Goal: Task Accomplishment & Management: Manage account settings

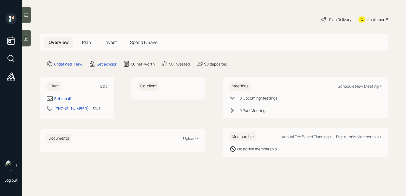
select select "America/[GEOGRAPHIC_DATA]"
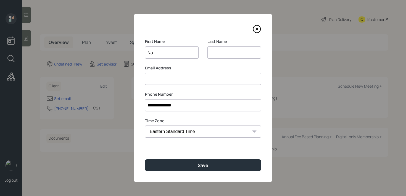
type input "N"
type input "Mark"
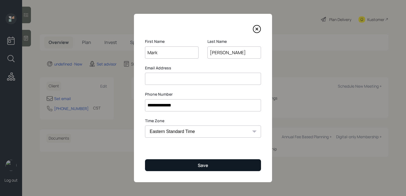
type input "Goldman"
click at [196, 162] on button "Save" at bounding box center [203, 165] width 116 height 12
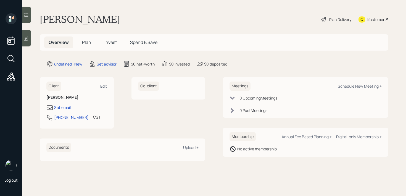
click at [26, 36] on icon at bounding box center [26, 38] width 6 height 6
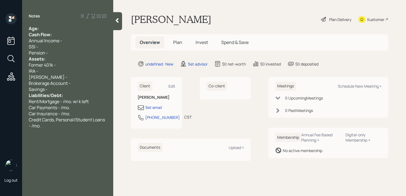
click at [56, 28] on div "Age:" at bounding box center [68, 28] width 78 height 6
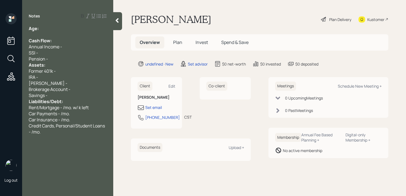
click at [61, 59] on div "Pension -" at bounding box center [68, 59] width 78 height 6
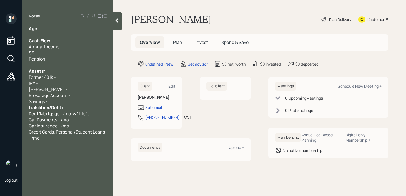
click at [56, 89] on div "Roth IRA -" at bounding box center [68, 89] width 78 height 6
click at [55, 100] on div "Savings -" at bounding box center [68, 101] width 78 height 6
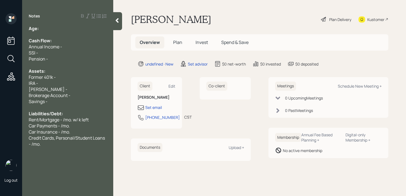
click at [42, 28] on div "Age:" at bounding box center [68, 28] width 78 height 6
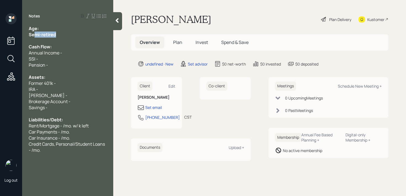
drag, startPoint x: 62, startPoint y: 33, endPoint x: 11, endPoint y: 33, distance: 51.1
click at [12, 33] on div "Log out Notes Age: Semi-retired Cash Flow: Annual Income - SSI - Pension - Asse…" at bounding box center [203, 98] width 406 height 196
click at [52, 25] on div "Notes Age: Semi-retired Cash Flow: Annual Income - SSI - Pension - Assets: Form…" at bounding box center [67, 101] width 91 height 176
click at [52, 28] on div "Age:" at bounding box center [68, 28] width 78 height 6
drag, startPoint x: 46, startPoint y: 29, endPoint x: 41, endPoint y: 29, distance: 4.4
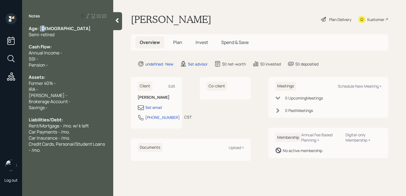
click at [41, 29] on div "Age: 78" at bounding box center [68, 28] width 78 height 6
click at [41, 29] on span "Age: 78" at bounding box center [60, 28] width 62 height 6
drag, startPoint x: 39, startPoint y: 29, endPoint x: 47, endPoint y: 29, distance: 8.3
click at [47, 29] on div "Age: 78" at bounding box center [68, 28] width 78 height 6
click at [64, 85] on div "Former 401k -" at bounding box center [68, 83] width 78 height 6
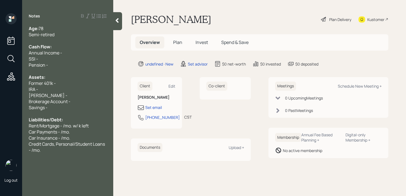
click at [65, 89] on div "IRA -" at bounding box center [68, 89] width 78 height 6
click at [95, 90] on div "Between him and IRA -" at bounding box center [68, 89] width 78 height 6
click at [80, 88] on span "Between him and IRA - 1.6m" at bounding box center [56, 89] width 55 height 6
click at [73, 87] on span "Between him and IRA - 1.6m" at bounding box center [56, 89] width 55 height 6
click at [68, 87] on span "Between him and IRA - 1.6m" at bounding box center [56, 89] width 55 height 6
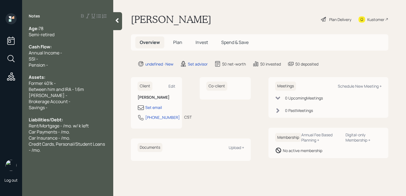
click at [64, 90] on span "Between him and IRA - 1.6m" at bounding box center [56, 89] width 55 height 6
click at [65, 103] on span "Brokerage Account -" at bounding box center [50, 101] width 42 height 6
click at [77, 103] on div "Brokerage Account -" at bounding box center [68, 101] width 78 height 6
drag, startPoint x: 73, startPoint y: 95, endPoint x: 28, endPoint y: 95, distance: 45.1
click at [28, 95] on div "Age: 78 Semi-retired Cash Flow: Annual Income - SSI - Pension - Assets: Former …" at bounding box center [67, 89] width 91 height 128
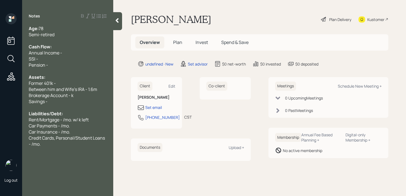
click at [75, 95] on div "Brokerage Account - k" at bounding box center [68, 95] width 78 height 6
click at [93, 90] on span "Between him and Wife's IRA - 1.6m" at bounding box center [63, 89] width 69 height 6
click at [73, 95] on span "Brokerage Account - 2m" at bounding box center [53, 95] width 49 height 6
click at [96, 95] on div "Brokerage Account - 2m" at bounding box center [68, 95] width 78 height 6
click at [72, 96] on span "Brokerage Account - 2m" at bounding box center [53, 95] width 49 height 6
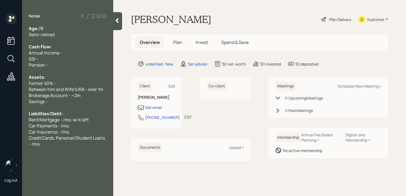
click at [98, 89] on span "Between him and Wife's IRA - over 1m" at bounding box center [66, 89] width 75 height 6
click at [86, 95] on div "Brokerage Account - ~2m" at bounding box center [68, 95] width 78 height 6
click at [70, 96] on span "Brokerage Account - ~2m" at bounding box center [55, 95] width 52 height 6
click at [70, 98] on div "Savings -" at bounding box center [68, 101] width 78 height 6
drag, startPoint x: 70, startPoint y: 97, endPoint x: 2, endPoint y: 97, distance: 67.2
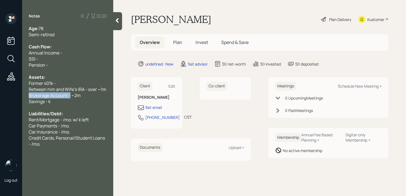
click at [2, 97] on div "Log out Notes Age: 78 Semi-retired Cash Flow: Annual Income - SSI - Pension - A…" at bounding box center [203, 98] width 406 height 196
click at [30, 97] on span "Brokerage Account - ~2m" at bounding box center [55, 95] width 52 height 6
drag, startPoint x: 38, startPoint y: 100, endPoint x: 0, endPoint y: 100, distance: 37.6
click at [0, 100] on div "Log out Notes Age: 78 Semi-retired Cash Flow: Annual Income - SSI - Pension - A…" at bounding box center [203, 98] width 406 height 196
drag, startPoint x: 56, startPoint y: 82, endPoint x: 0, endPoint y: 82, distance: 56.4
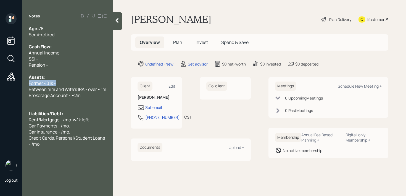
click at [0, 82] on div "Log out Notes Age: 78 Semi-retired Cash Flow: Annual Income - SSI - Pension - A…" at bounding box center [203, 98] width 406 height 196
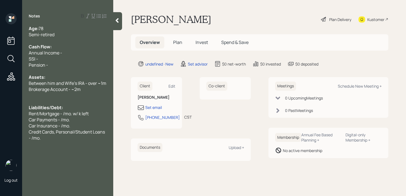
click at [60, 61] on div "SSI -" at bounding box center [68, 59] width 78 height 6
click at [58, 59] on span "Household SSI - 4.5k/mo." at bounding box center [54, 59] width 50 height 6
click at [64, 53] on div "Annual Income -" at bounding box center [68, 53] width 78 height 6
drag, startPoint x: 64, startPoint y: 53, endPoint x: 0, endPoint y: 53, distance: 64.1
click at [0, 53] on div "Log out Notes Age: 78 Semi-retired Cash Flow: Annual Income - Household SSI - 4…" at bounding box center [203, 98] width 406 height 196
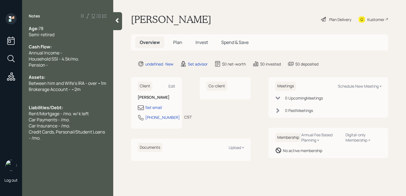
click at [44, 62] on span "Pension -" at bounding box center [38, 65] width 19 height 6
click at [55, 62] on div "Pension -" at bounding box center [68, 65] width 78 height 6
drag, startPoint x: 63, startPoint y: 64, endPoint x: 0, endPoint y: 64, distance: 62.8
click at [0, 64] on div "Log out Notes Age: 78 Semi-retired Cash Flow: Annual Income - Household SSI - 4…" at bounding box center [203, 98] width 406 height 196
click at [52, 66] on span "Pension - /mo." at bounding box center [43, 65] width 29 height 6
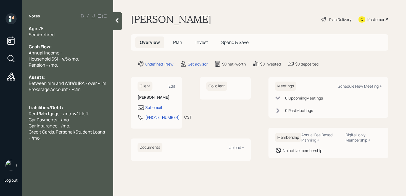
click at [49, 66] on span "Pension - /mo." at bounding box center [43, 65] width 29 height 6
drag, startPoint x: 66, startPoint y: 63, endPoint x: 0, endPoint y: 63, distance: 65.5
click at [0, 63] on div "Log out Notes Age: 78 Semi-retired Cash Flow: Annual Income - Household SSI - 4…" at bounding box center [203, 98] width 406 height 196
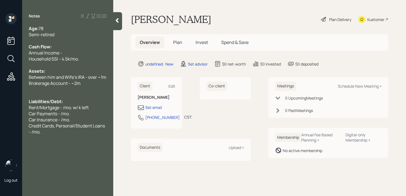
click at [74, 49] on div "Cash Flow:" at bounding box center [68, 47] width 78 height 6
click at [74, 54] on div "Annual Income -" at bounding box center [68, 53] width 78 height 6
click at [45, 48] on span "Cash Flow:" at bounding box center [40, 47] width 23 height 6
click at [78, 61] on span "Household SSI - 4.5k/mo." at bounding box center [54, 59] width 50 height 6
click at [87, 58] on div "Household SSI - 4.5k/mo." at bounding box center [68, 59] width 78 height 6
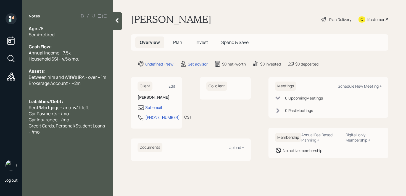
click at [85, 86] on div at bounding box center [68, 89] width 78 height 6
click at [82, 105] on span "Rent/Mortgage - /mo. w/ k left" at bounding box center [59, 107] width 60 height 6
click at [46, 136] on div "Notes Age: 78 Semi-retired Cash Flow: Annual Income - 7.5k Household SSI - 4.5k…" at bounding box center [67, 101] width 91 height 176
click at [49, 136] on div "Notes Age: 78 Semi-retired Cash Flow: Annual Income - 7.5k Household SSI - 4.5k…" at bounding box center [67, 101] width 91 height 176
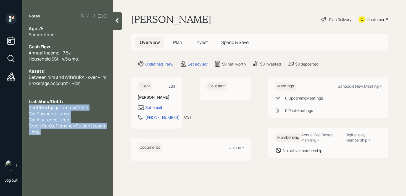
drag, startPoint x: 50, startPoint y: 133, endPoint x: 27, endPoint y: 106, distance: 35.5
click at [27, 106] on div "Age: 78 Semi-retired Cash Flow: Annual Income - 7.5k Household SSI - 4.5k/mo. A…" at bounding box center [67, 79] width 91 height 109
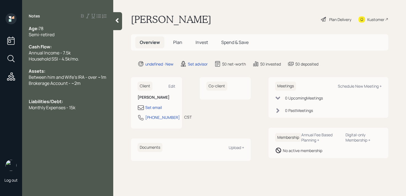
click at [93, 107] on div "Monthly Expenses - 15k" at bounding box center [68, 107] width 78 height 6
click at [120, 23] on div at bounding box center [117, 21] width 9 height 18
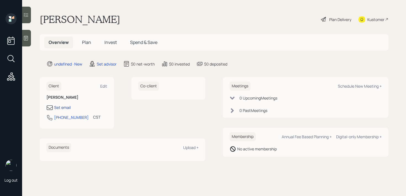
click at [62, 106] on div "Set email" at bounding box center [62, 107] width 17 height 6
select select "America/Chicago"
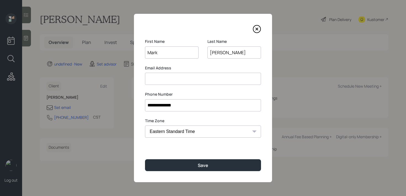
click at [181, 79] on input at bounding box center [203, 79] width 116 height 12
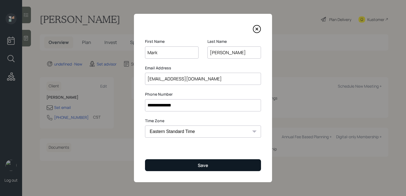
type input "[EMAIL_ADDRESS][DOMAIN_NAME]"
click at [208, 162] on button "Save" at bounding box center [203, 165] width 116 height 12
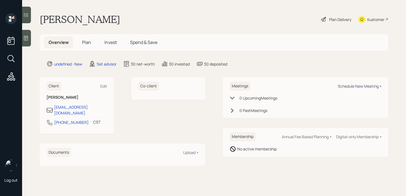
click at [343, 87] on div "Schedule New Meeting +" at bounding box center [360, 85] width 44 height 5
select select "round-robin"
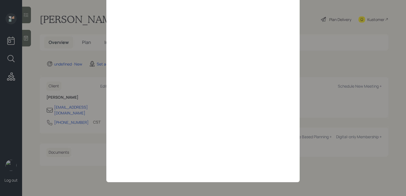
scroll to position [24, 0]
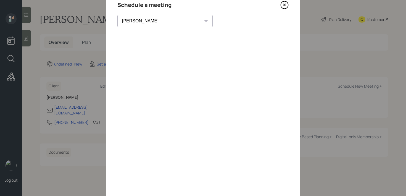
click at [284, 4] on icon at bounding box center [285, 5] width 2 height 2
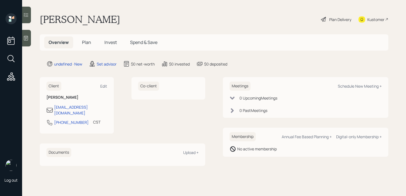
click at [30, 45] on div at bounding box center [26, 38] width 9 height 17
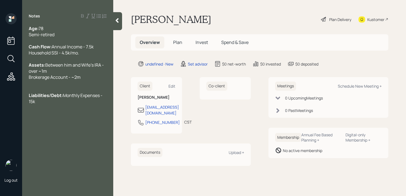
click at [374, 21] on div "Kustomer" at bounding box center [376, 20] width 17 height 6
click at [80, 135] on div at bounding box center [68, 132] width 78 height 6
click at [30, 137] on span "biggest concern is he a lot of unrealized gain in his stock portfoio" at bounding box center [64, 135] width 71 height 12
click at [100, 141] on span "Biggest concern is he a lot of unrealized gain in his stock portfoio" at bounding box center [64, 135] width 71 height 12
click at [76, 117] on div at bounding box center [68, 114] width 78 height 6
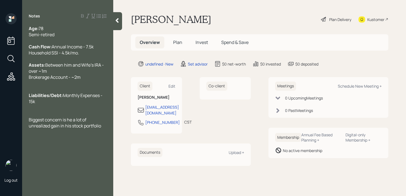
click at [122, 20] on div at bounding box center [117, 21] width 9 height 18
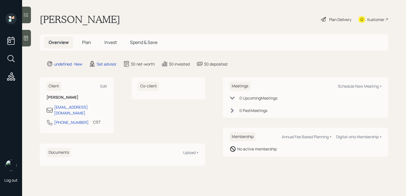
click at [28, 43] on div at bounding box center [26, 38] width 9 height 17
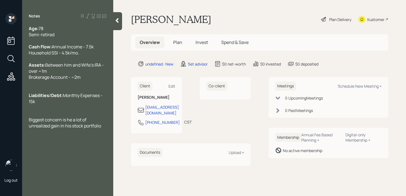
click at [64, 29] on div "Age: [DEMOGRAPHIC_DATA] Semi-retired" at bounding box center [68, 31] width 78 height 12
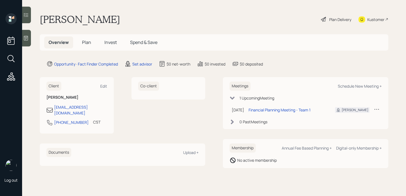
click at [30, 38] on div at bounding box center [26, 38] width 9 height 17
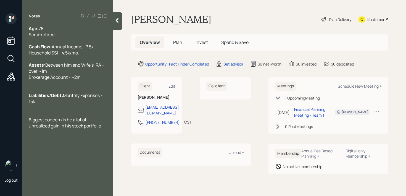
click at [50, 129] on span "Biggest concern is he a lot of unrealized gain in his stock portfolio" at bounding box center [65, 123] width 72 height 12
click at [58, 129] on span "Biggest concern is he a lot of unrealized gain in his stock portfolio" at bounding box center [65, 123] width 72 height 12
click at [102, 129] on div "Biggest concern is he a lot of unrealized gain in his stock portfolio" at bounding box center [68, 123] width 78 height 12
click at [73, 36] on div "Age: [DEMOGRAPHIC_DATA] Semi-retired" at bounding box center [68, 31] width 78 height 12
click at [72, 28] on div "Age: [DEMOGRAPHIC_DATA] Semi-retired" at bounding box center [68, 31] width 78 height 12
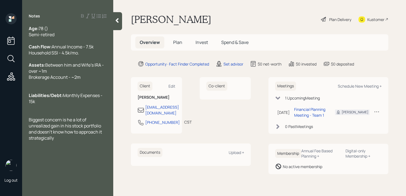
click at [66, 32] on div "Age: [DEMOGRAPHIC_DATA] () Semi-retired" at bounding box center [68, 31] width 78 height 12
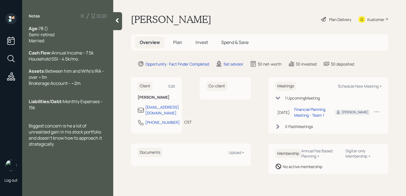
click at [47, 30] on span "78 () Semi-retired" at bounding box center [42, 31] width 26 height 12
click at [75, 36] on div "Age: [DEMOGRAPHIC_DATA] (Zoom friendly) Semi-retired" at bounding box center [68, 31] width 78 height 12
drag, startPoint x: 63, startPoint y: 35, endPoint x: 5, endPoint y: 35, distance: 58.1
click at [5, 35] on div "Log out Notes Age: [DEMOGRAPHIC_DATA] (Zoom friendly) Semi-retired Married Cash…" at bounding box center [203, 98] width 406 height 196
click at [77, 147] on div "Biggest concern is he a lot of unrealized gain in his stock portfolio and doesn…" at bounding box center [68, 135] width 78 height 24
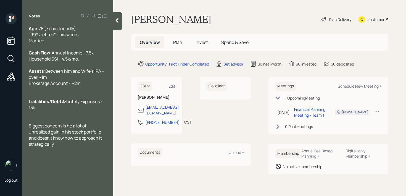
click at [85, 83] on span "Between him and Wife's IRA - over ~1m Brokerage Account - ~2m" at bounding box center [67, 77] width 76 height 18
click at [119, 22] on icon at bounding box center [117, 21] width 6 height 6
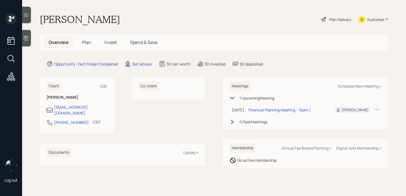
click at [176, 7] on main "[PERSON_NAME] Plan Delivery Kustomer Overview Plan Invest Spend & Save Opportun…" at bounding box center [214, 98] width 384 height 196
